Goal: Use online tool/utility: Utilize a website feature to perform a specific function

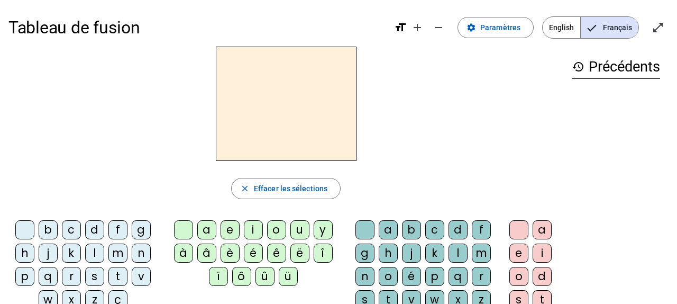
click at [97, 252] on div "l" at bounding box center [94, 252] width 19 height 19
click at [208, 230] on div "a" at bounding box center [206, 229] width 19 height 19
click at [118, 258] on div "m" at bounding box center [117, 252] width 19 height 19
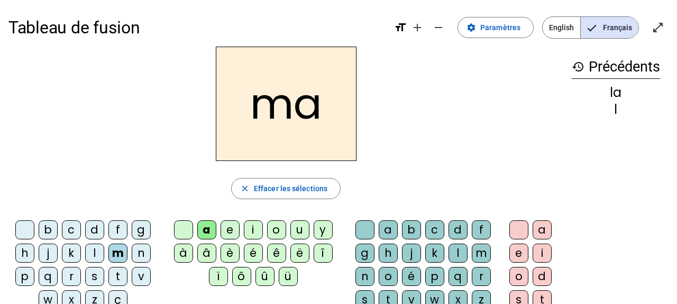
click at [226, 230] on div "e" at bounding box center [230, 229] width 19 height 19
click at [274, 231] on div "o" at bounding box center [276, 229] width 19 height 19
click at [95, 251] on div "l" at bounding box center [94, 252] width 19 height 19
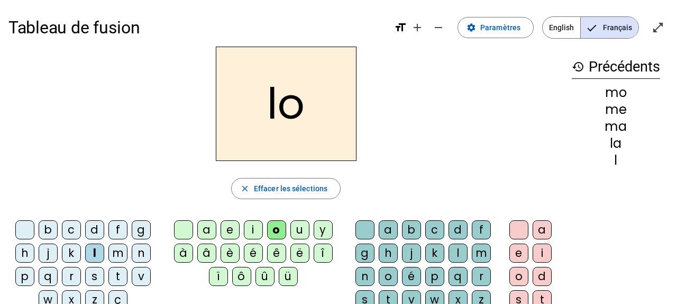
click at [302, 224] on div "u" at bounding box center [299, 229] width 19 height 19
click at [118, 256] on div "m" at bounding box center [117, 252] width 19 height 19
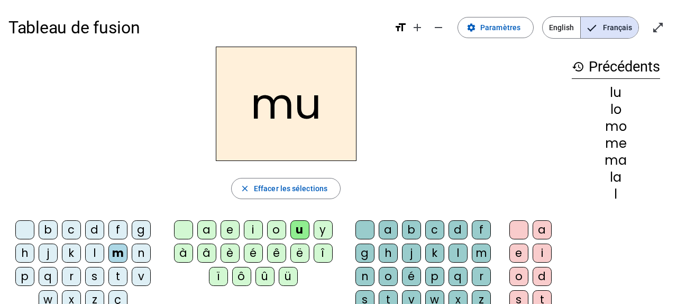
click at [255, 232] on div "i" at bounding box center [253, 229] width 19 height 19
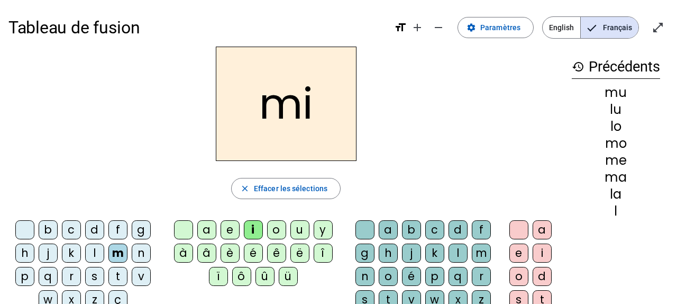
click at [98, 251] on div "l" at bounding box center [94, 252] width 19 height 19
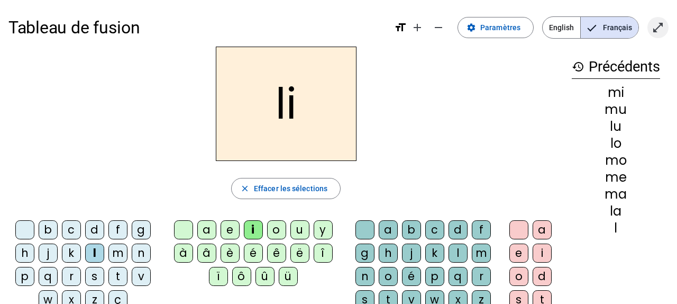
click at [660, 29] on mat-icon "open_in_full" at bounding box center [657, 27] width 13 height 13
